Goal: Navigation & Orientation: Find specific page/section

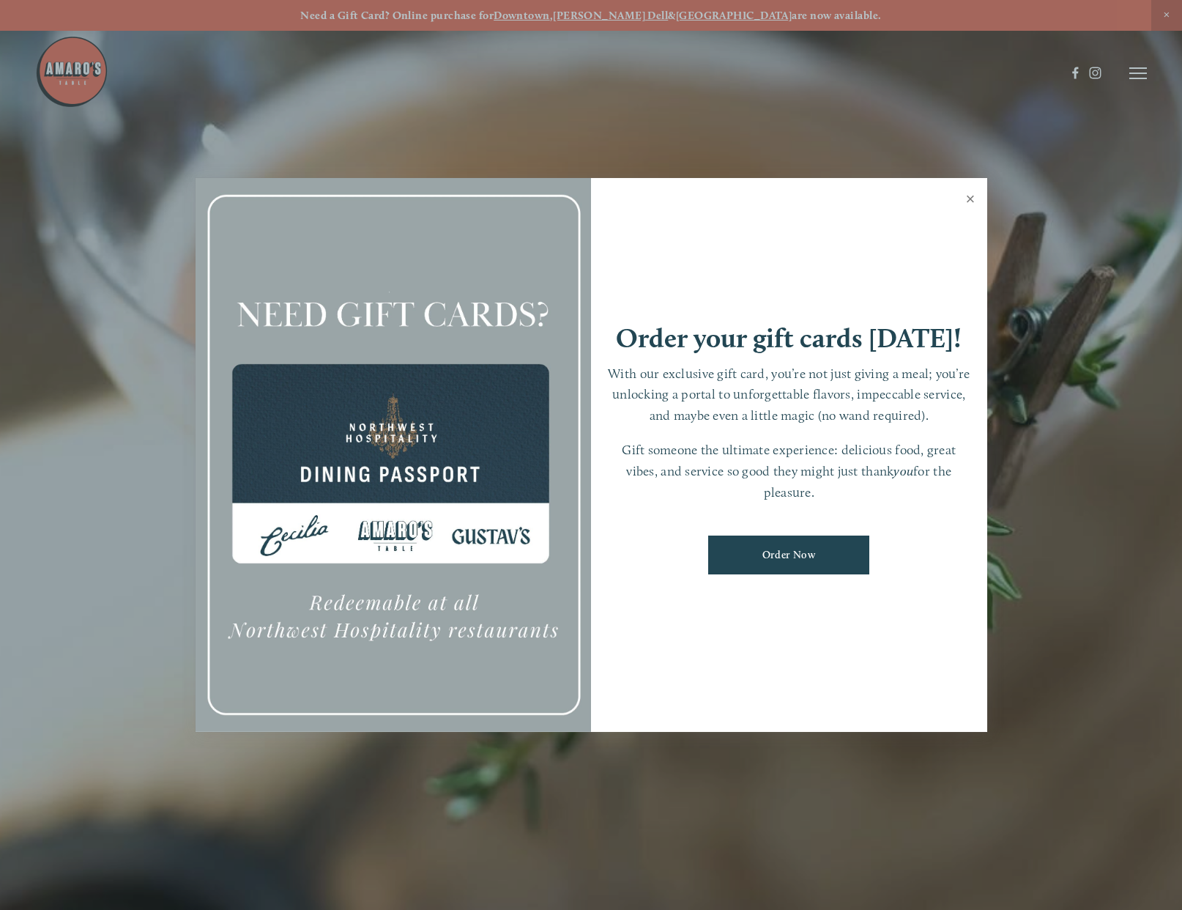
click at [966, 196] on link "Close" at bounding box center [971, 200] width 29 height 41
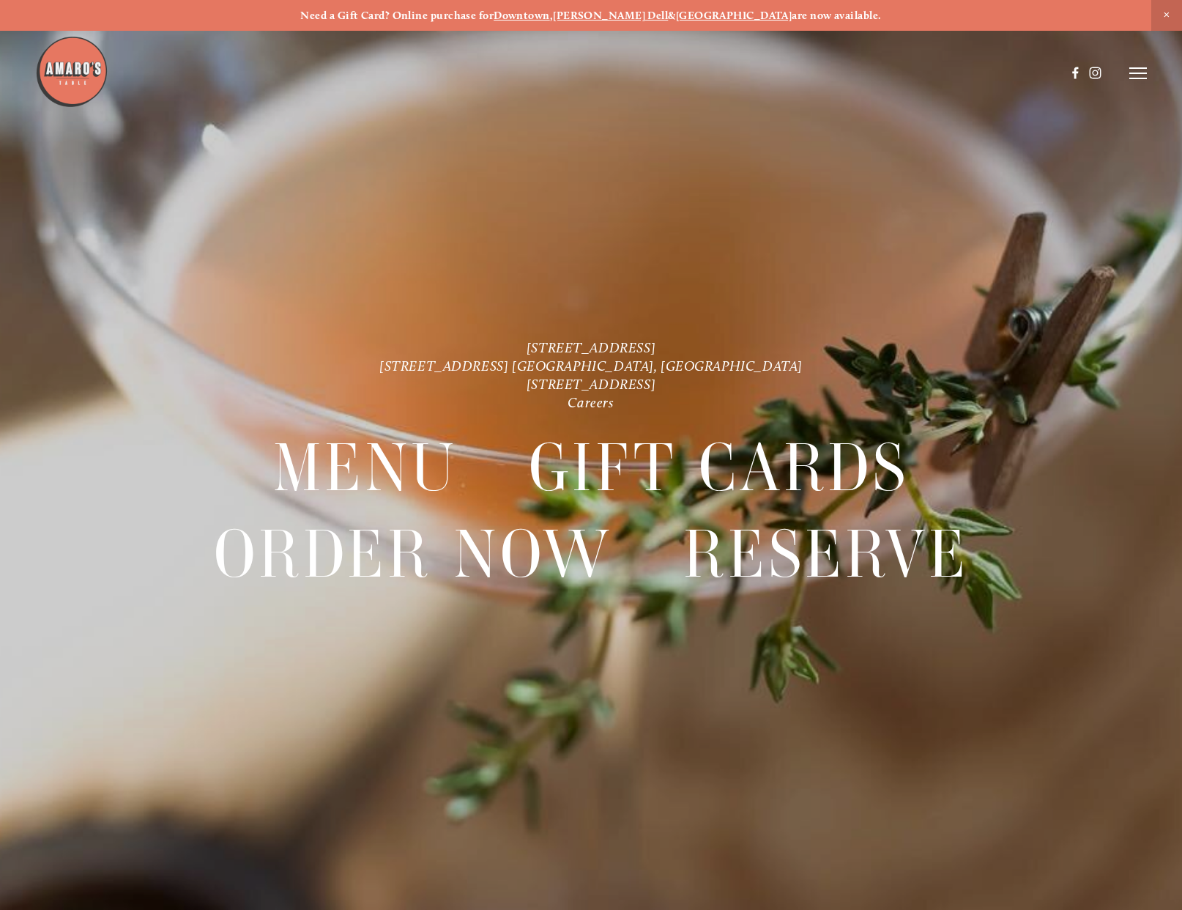
click at [1136, 69] on icon at bounding box center [1139, 73] width 18 height 13
click at [963, 69] on span "Visit" at bounding box center [965, 73] width 21 height 12
